Goal: Task Accomplishment & Management: Use online tool/utility

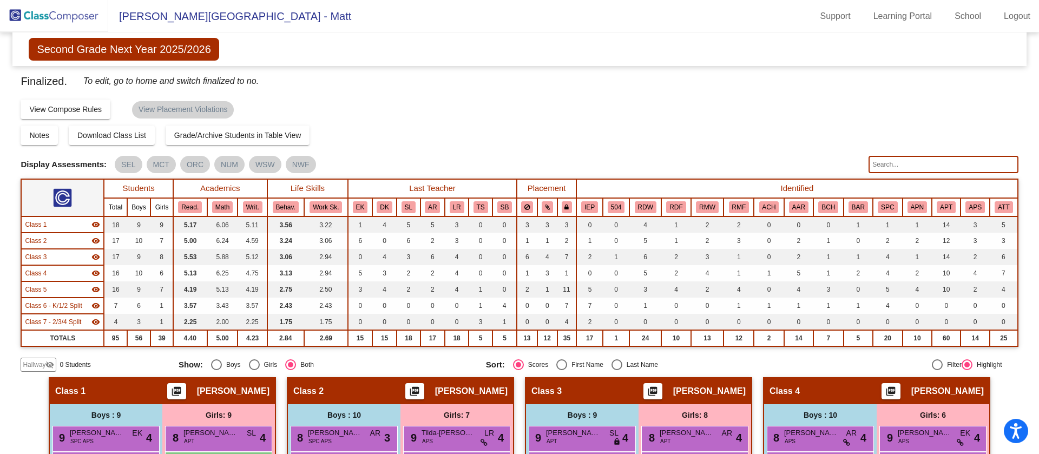
scroll to position [289, 0]
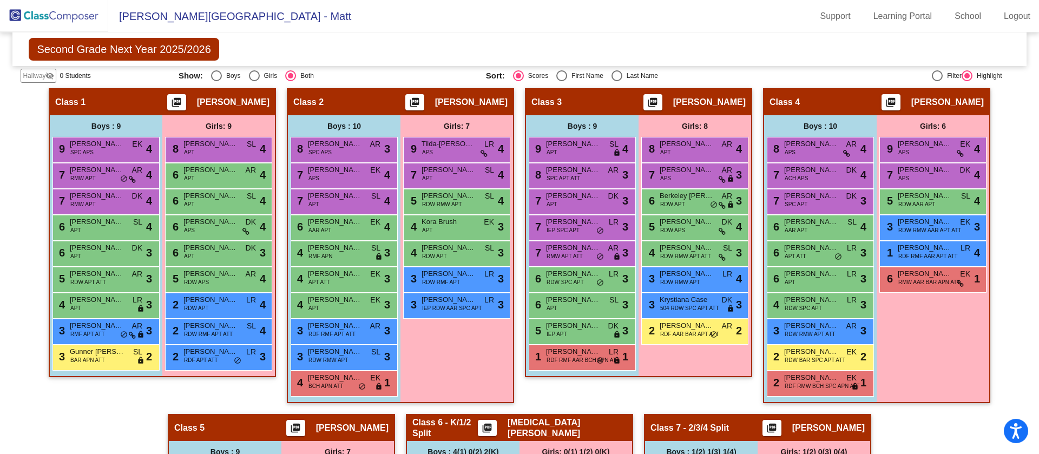
click at [56, 14] on img at bounding box center [54, 16] width 108 height 32
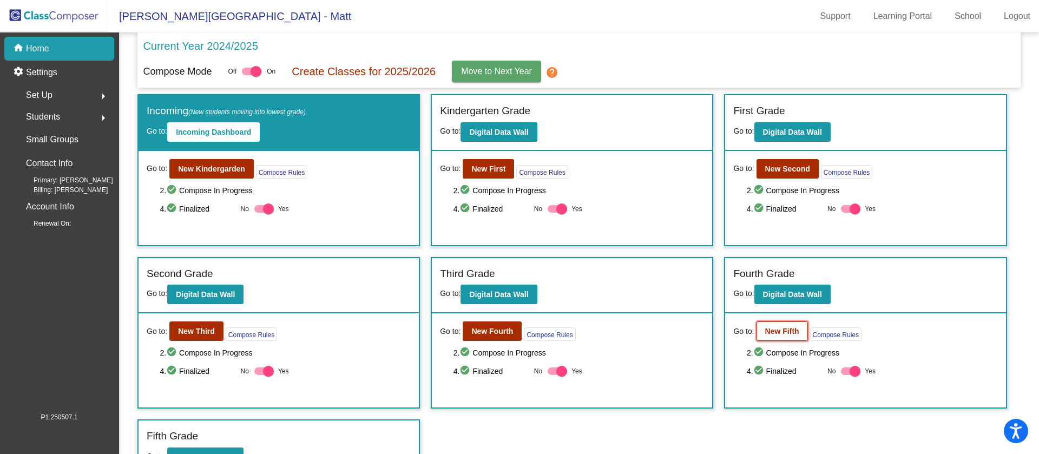
click at [774, 333] on b "New Fifth" at bounding box center [782, 331] width 34 height 9
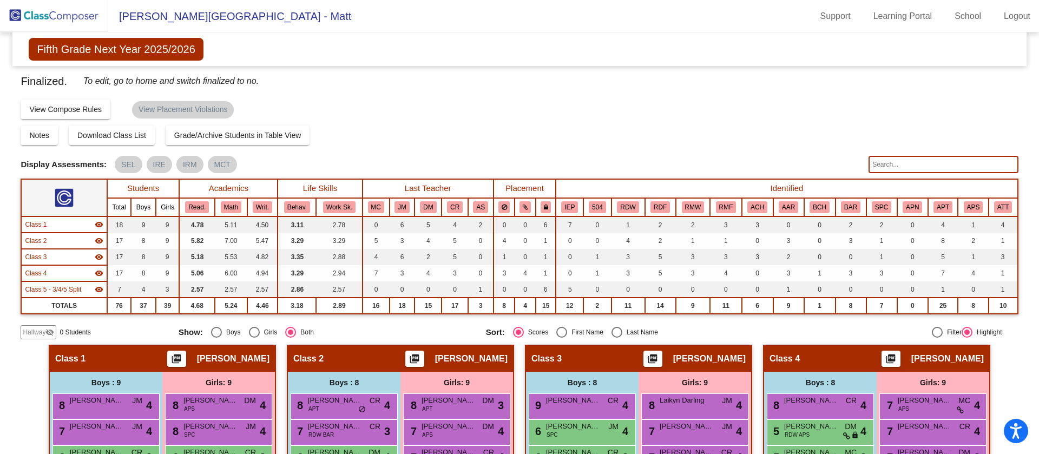
click at [54, 16] on img at bounding box center [54, 16] width 108 height 32
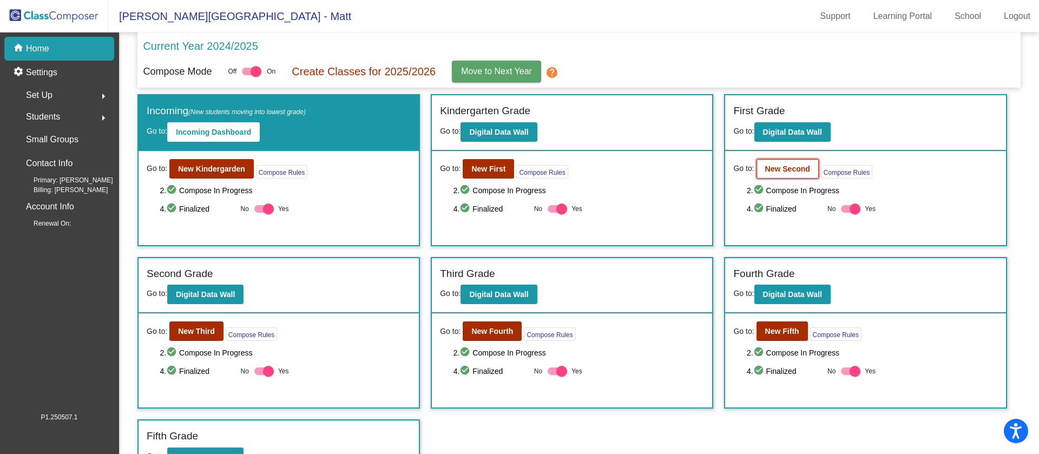
click at [780, 170] on b "New Second" at bounding box center [787, 168] width 45 height 9
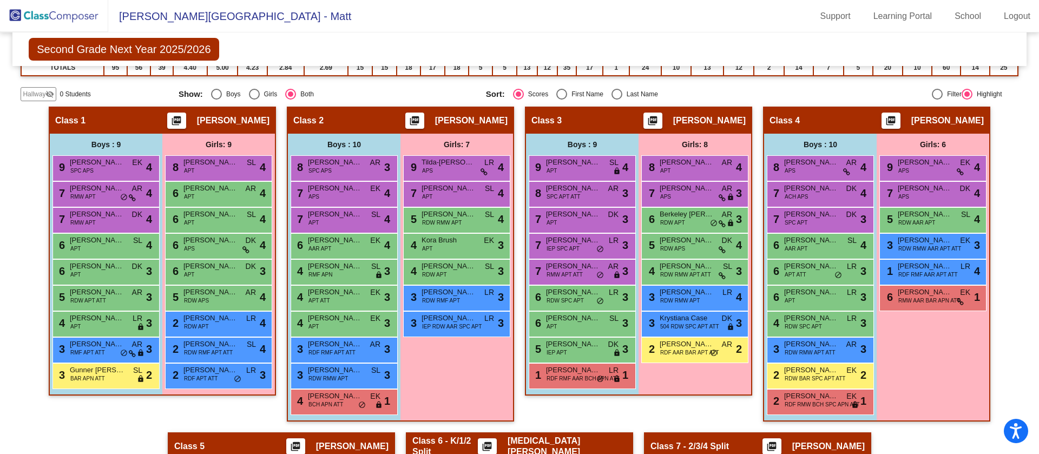
scroll to position [271, 0]
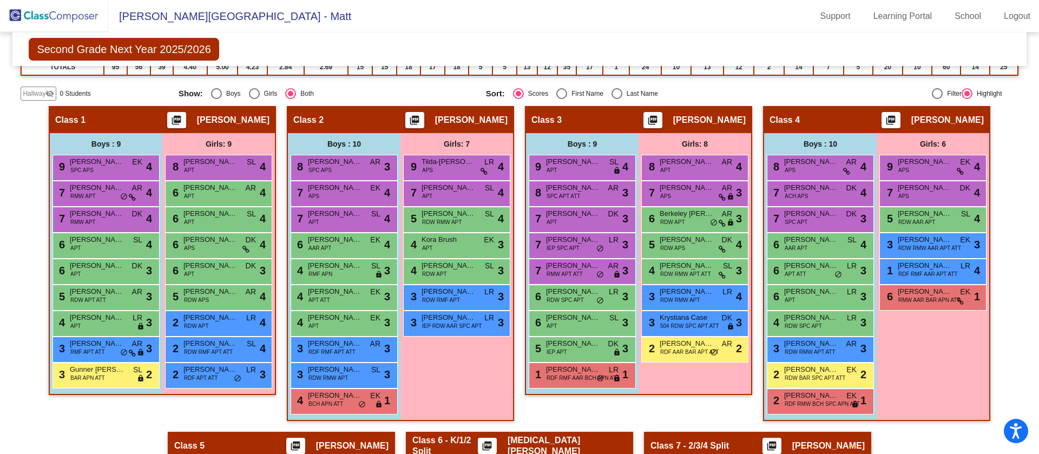
click at [238, 54] on div "Second Grade Next Year 2025/2026 Edit Composition Off On Incoming Digital Data …" at bounding box center [518, 49] width 1013 height 34
click at [61, 13] on img at bounding box center [54, 16] width 108 height 32
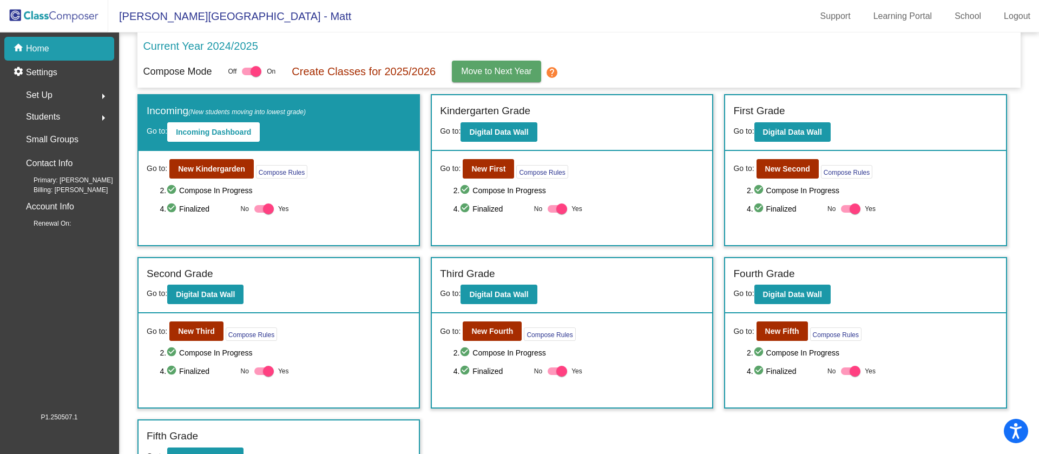
scroll to position [23, 0]
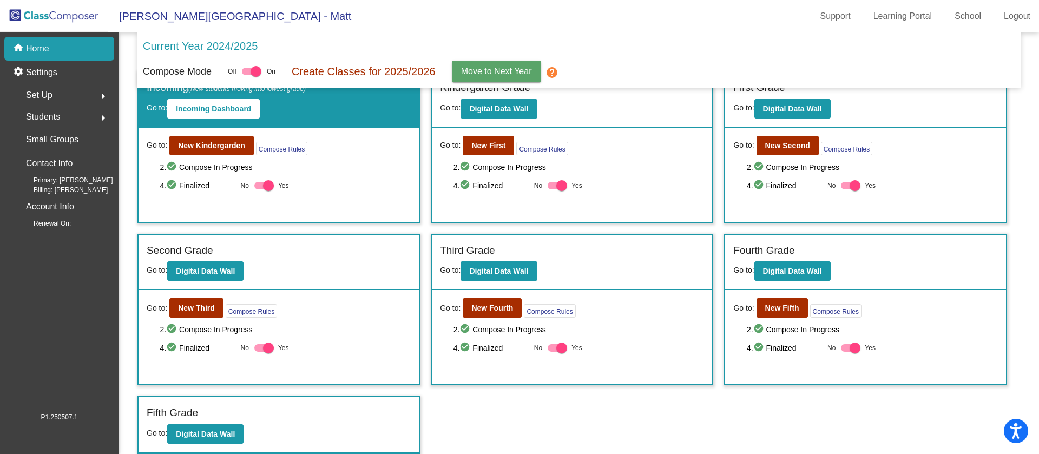
click at [438, 412] on div "Incoming (New students moving into lowest grade) Go to: Incoming Dashboard Go t…" at bounding box center [578, 262] width 883 height 383
click at [775, 309] on b "New Fifth" at bounding box center [782, 308] width 34 height 9
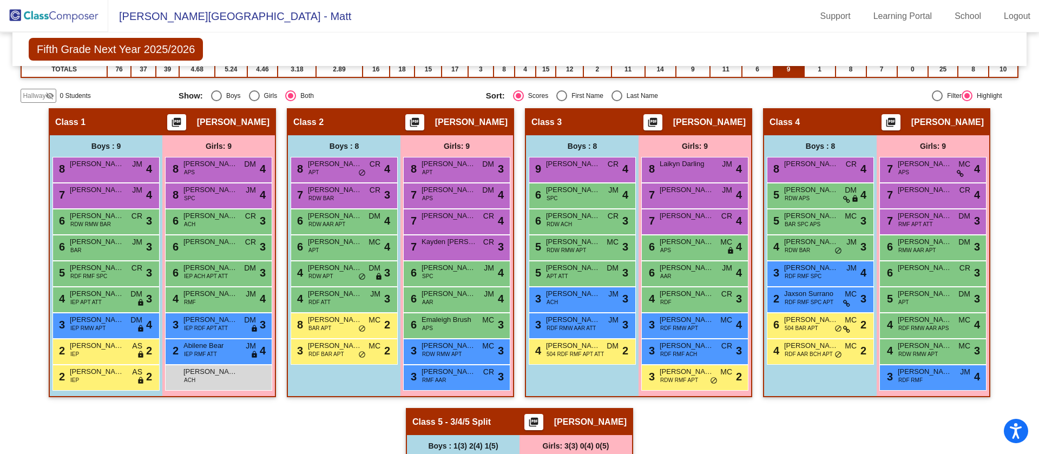
scroll to position [237, 0]
